Goal: Find specific page/section: Find specific page/section

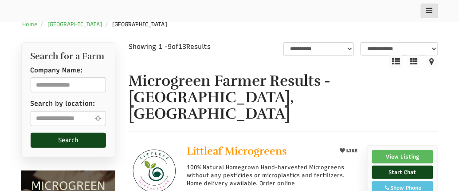
scroll to position [133, 0]
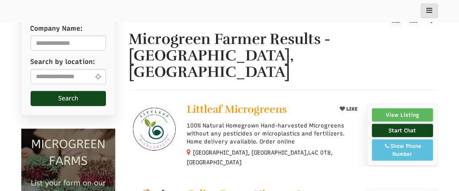
select select "Language Translate Widget"
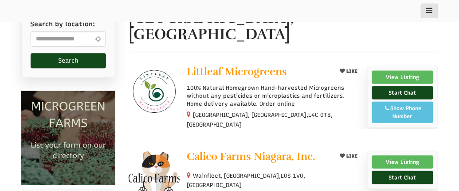
scroll to position [177, 0]
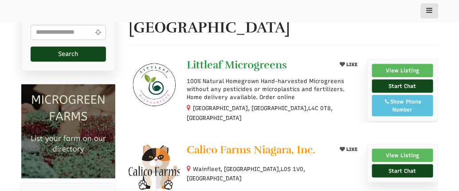
click at [240, 58] on span "Littleaf Microgreens" at bounding box center [237, 64] width 100 height 13
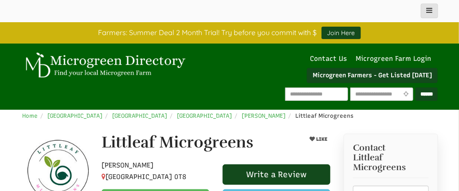
select select "Language Translate Widget"
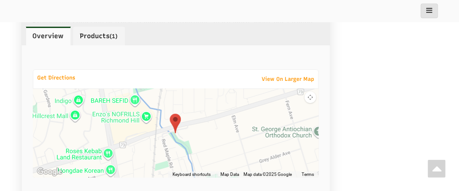
scroll to position [754, 0]
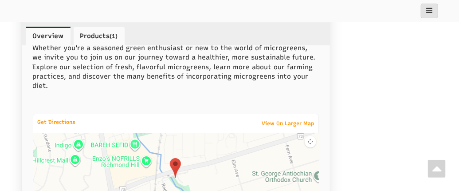
click at [94, 33] on link "Products (1)" at bounding box center [99, 36] width 52 height 19
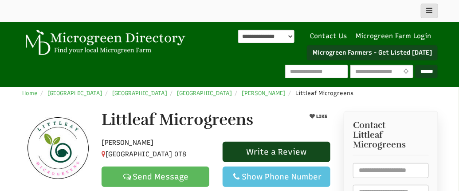
scroll to position [0, 0]
